Goal: Information Seeking & Learning: Find specific fact

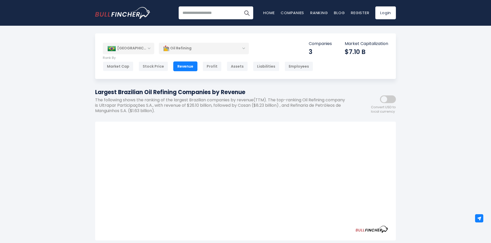
click at [280, 112] on p "The following shows the ranking of the largest Brazilian companies by revenue(T…" at bounding box center [222, 105] width 254 height 16
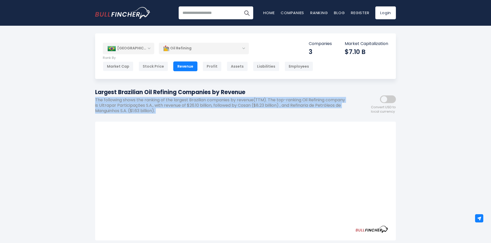
click at [280, 112] on p "The following shows the ranking of the largest Brazilian companies by revenue(T…" at bounding box center [222, 105] width 254 height 16
click at [213, 105] on p "The following shows the ranking of the largest Brazilian companies by revenue(T…" at bounding box center [222, 105] width 254 height 16
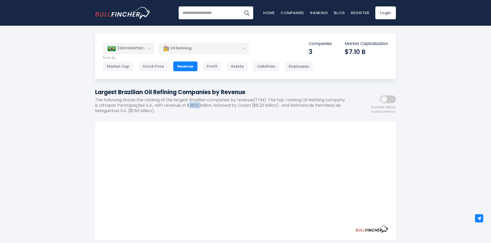
click at [213, 105] on p "The following shows the ranking of the largest Brazilian companies by revenue(T…" at bounding box center [222, 105] width 254 height 16
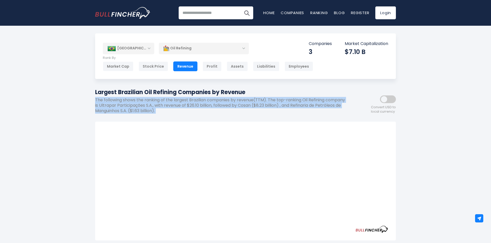
click at [213, 105] on p "The following shows the ranking of the largest Brazilian companies by revenue(T…" at bounding box center [222, 105] width 254 height 16
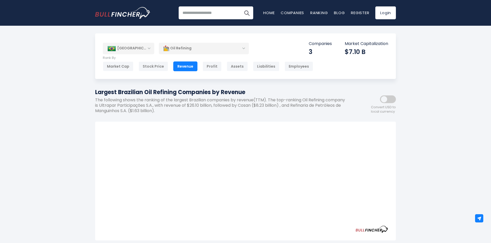
click at [418, 153] on div "Brazil Entire World 30,364 North America" at bounding box center [245, 205] width 491 height 345
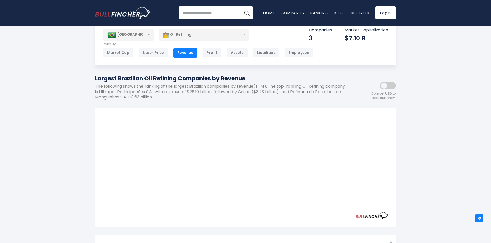
scroll to position [51, 0]
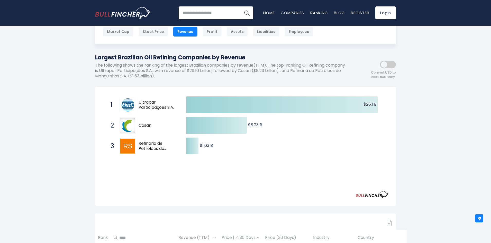
scroll to position [26, 0]
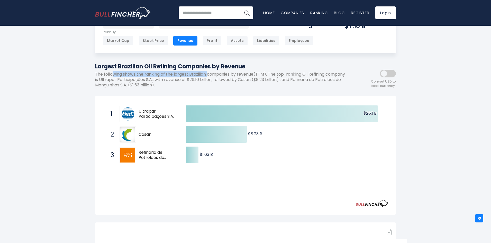
drag, startPoint x: 112, startPoint y: 76, endPoint x: 208, endPoint y: 76, distance: 95.5
click at [208, 76] on p "The following shows the ranking of the largest Brazilian companies by revenue(T…" at bounding box center [222, 80] width 254 height 16
click at [195, 76] on p "The following shows the ranking of the largest Brazilian companies by revenue(T…" at bounding box center [222, 80] width 254 height 16
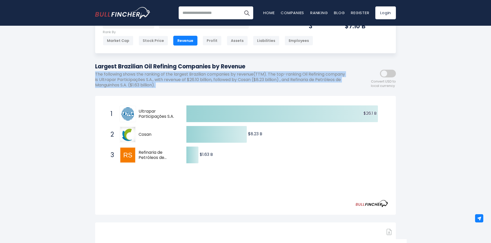
click at [195, 76] on p "The following shows the ranking of the largest Brazilian companies by revenue(T…" at bounding box center [222, 80] width 254 height 16
click at [236, 88] on div "Largest Brazilian Oil Refining Companies by Revenue The following shows the ran…" at bounding box center [222, 77] width 254 height 30
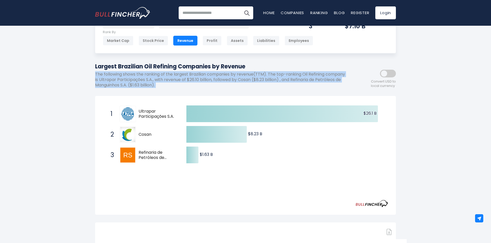
scroll to position [0, 0]
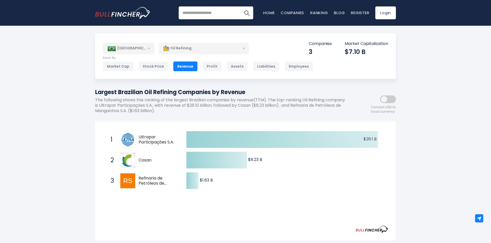
click at [198, 69] on div "Market Cap Stock Price Revenue Profit Assets Liabilities Employees" at bounding box center [208, 66] width 210 height 10
click at [240, 66] on div "Assets" at bounding box center [237, 66] width 21 height 10
